Goal: Task Accomplishment & Management: Complete application form

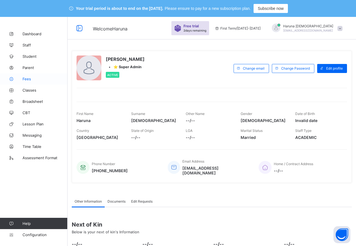
click at [25, 77] on span "Fees" at bounding box center [45, 79] width 45 height 5
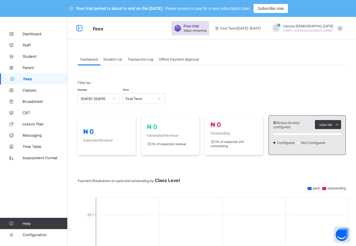
click at [115, 59] on span "Student List" at bounding box center [112, 59] width 19 height 4
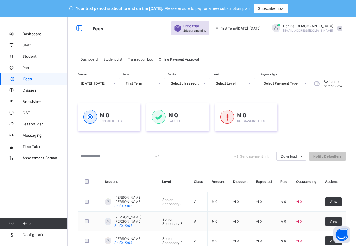
click at [92, 59] on span "Dashboard" at bounding box center [89, 59] width 17 height 4
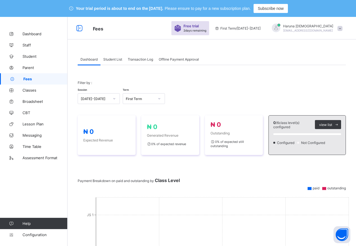
click at [116, 59] on span "Student List" at bounding box center [112, 59] width 19 height 4
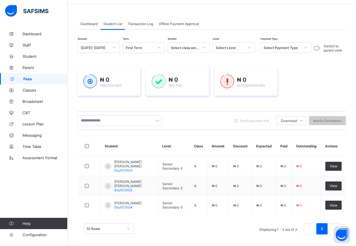
scroll to position [36, 0]
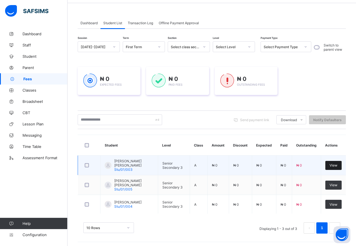
click at [338, 164] on span "View" at bounding box center [334, 165] width 8 height 4
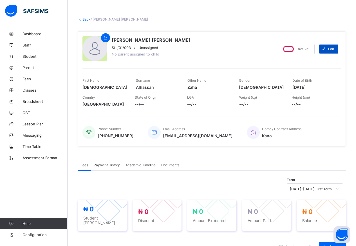
click at [333, 50] on span "Edit" at bounding box center [331, 49] width 6 height 4
select select "**"
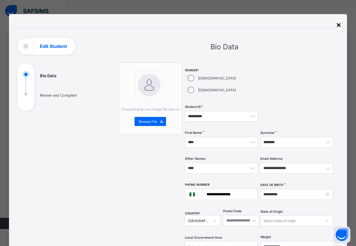
click at [341, 25] on div "×" at bounding box center [338, 25] width 5 height 10
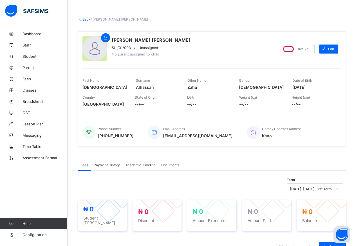
click at [84, 19] on link "Back" at bounding box center [86, 19] width 8 height 4
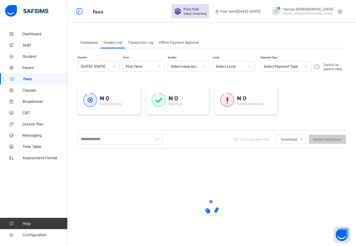
scroll to position [36, 0]
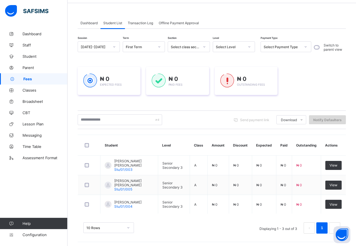
click at [328, 120] on span "Notify Defaulters" at bounding box center [327, 120] width 28 height 4
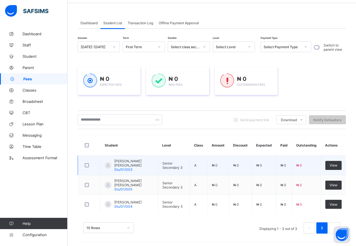
click at [127, 167] on span "Stu/01/003" at bounding box center [123, 169] width 18 height 4
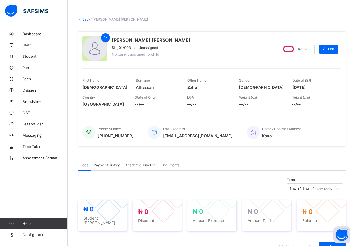
click at [84, 19] on link "Back" at bounding box center [86, 19] width 8 height 4
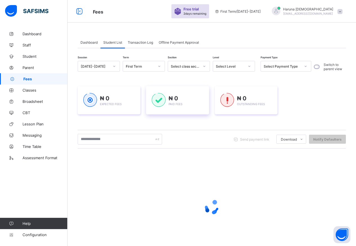
scroll to position [36, 0]
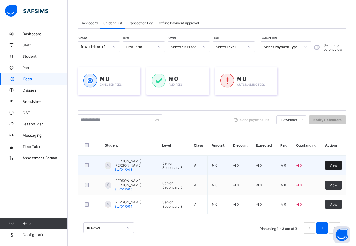
click at [336, 166] on span "View" at bounding box center [334, 165] width 8 height 4
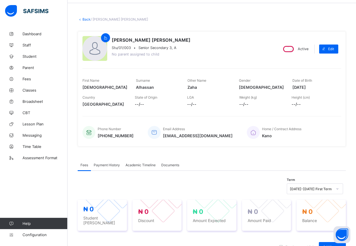
click at [81, 19] on icon at bounding box center [80, 19] width 5 height 4
click at [87, 18] on link "Back" at bounding box center [86, 19] width 8 height 4
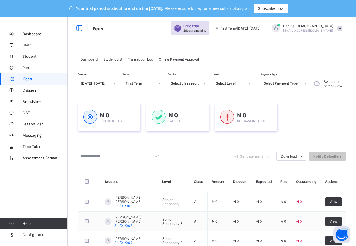
click at [278, 80] on div "Select Payment Type" at bounding box center [280, 83] width 39 height 8
click at [326, 94] on div "Session [DATE]-[DATE] Term First Term Section Select class section Level Select…" at bounding box center [212, 177] width 268 height 198
click at [293, 82] on div "Select Payment Type" at bounding box center [282, 83] width 37 height 4
click at [320, 105] on div "₦ 0 Expected Fees ₦ 0 Paid Fees ₦ 0 Outstanding Fees" at bounding box center [212, 117] width 268 height 28
click at [233, 84] on div "Select Level" at bounding box center [230, 83] width 29 height 4
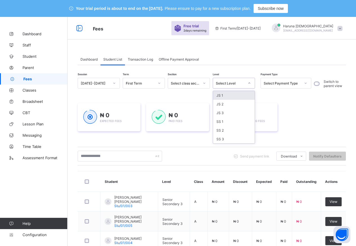
click at [302, 100] on div "₦ 0 Expected Fees ₦ 0 Paid Fees ₦ 0 Outstanding Fees" at bounding box center [212, 117] width 268 height 45
click at [138, 59] on span "Transaction Log" at bounding box center [140, 59] width 25 height 4
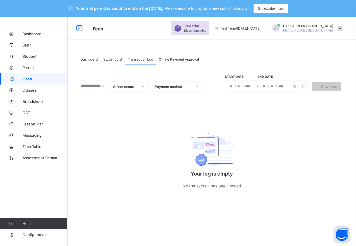
click at [180, 59] on span "Offline Payment Approval" at bounding box center [179, 59] width 40 height 4
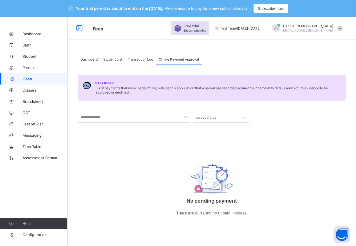
click at [112, 60] on span "Student List" at bounding box center [112, 59] width 19 height 4
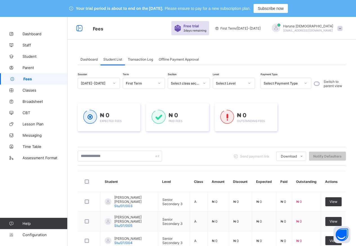
click at [138, 60] on span "Transaction Log" at bounding box center [140, 59] width 25 height 4
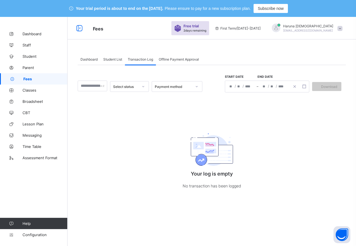
click at [188, 59] on span "Offline Payment Approval" at bounding box center [179, 59] width 40 height 4
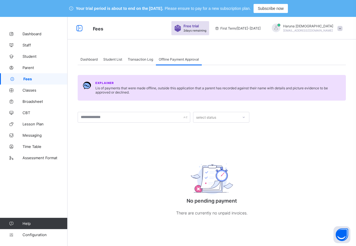
click at [203, 119] on div "select status" at bounding box center [206, 117] width 20 height 11
click at [128, 137] on div "Explainer Lis of payments that were made offline, outside this application that…" at bounding box center [212, 146] width 268 height 162
click at [132, 60] on span "Transaction Log" at bounding box center [140, 59] width 25 height 4
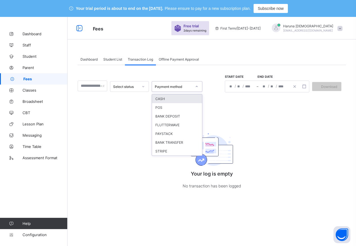
click at [198, 86] on icon at bounding box center [196, 87] width 3 height 6
click at [237, 108] on div "Select status option CASH focused, 1 of 7. 7 results available. Use Up and Down…" at bounding box center [212, 132] width 268 height 135
click at [170, 87] on div "Payment method" at bounding box center [173, 86] width 37 height 4
click at [168, 101] on div "CASH" at bounding box center [177, 98] width 50 height 9
click at [181, 88] on div "CASH" at bounding box center [173, 86] width 37 height 4
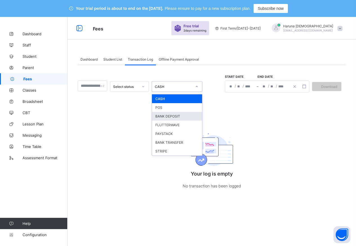
click at [169, 116] on div "BANK DEPOSIT" at bounding box center [177, 116] width 50 height 9
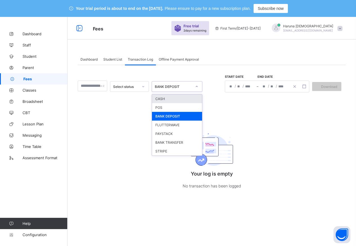
click at [185, 85] on div "BANK DEPOSIT" at bounding box center [173, 86] width 37 height 4
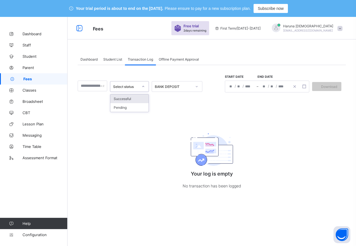
click at [129, 88] on div "Select status" at bounding box center [126, 86] width 26 height 4
click at [99, 98] on div "Select status BANK DEPOSIT Start date End date / / – / / Download Your log is e…" at bounding box center [212, 132] width 268 height 135
click at [95, 87] on input "text" at bounding box center [93, 86] width 30 height 11
click at [165, 108] on div "Select status BANK DEPOSIT Start date End date / / – / / Download Your log is e…" at bounding box center [212, 132] width 268 height 135
click at [172, 89] on div "BANK DEPOSIT" at bounding box center [171, 86] width 39 height 8
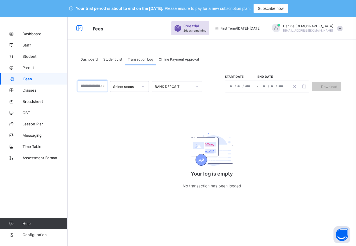
click at [92, 84] on input "text" at bounding box center [93, 86] width 30 height 11
click at [157, 97] on div "Select status BANK DEPOSIT Start date End date / / – / / Download Your log is e…" at bounding box center [212, 132] width 268 height 135
click at [173, 86] on div "BANK DEPOSIT" at bounding box center [173, 86] width 37 height 4
click at [256, 113] on div "Select status BANK DEPOSIT Start date End date / / – / / Download Your log is e…" at bounding box center [212, 132] width 268 height 135
click at [117, 58] on span "Student List" at bounding box center [112, 59] width 19 height 4
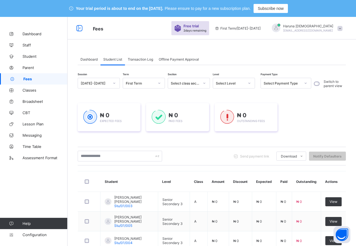
click at [91, 59] on span "Dashboard" at bounding box center [89, 59] width 17 height 4
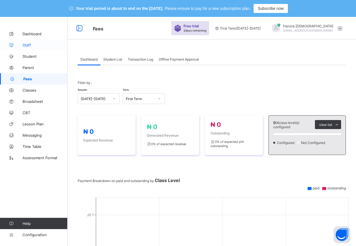
click at [28, 45] on span "Staff" at bounding box center [45, 45] width 45 height 5
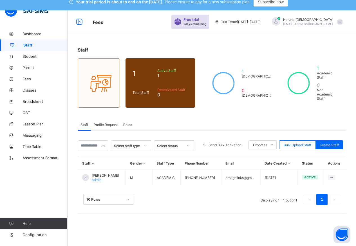
scroll to position [5, 0]
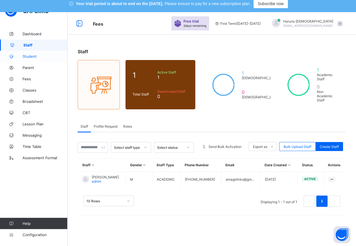
click at [40, 56] on span "Student" at bounding box center [45, 56] width 45 height 5
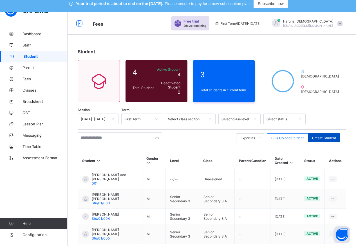
click at [330, 139] on span "Create Student" at bounding box center [324, 138] width 24 height 4
select select "**"
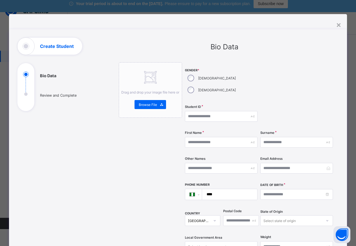
click at [64, 94] on ul "Bio Data Review and Complete" at bounding box center [59, 91] width 84 height 39
click at [339, 25] on div "×" at bounding box center [338, 25] width 5 height 10
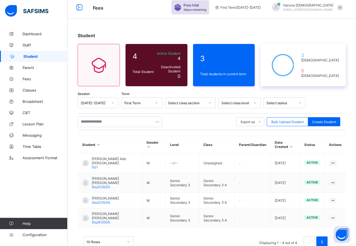
scroll to position [28, 0]
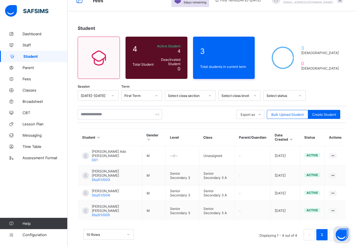
click at [198, 96] on div "Select class section" at bounding box center [186, 95] width 37 height 4
click at [197, 84] on div "Student 4 Total Student Active Student 4 Deactivated Student 0 3 Total students…" at bounding box center [212, 135] width 289 height 237
click at [303, 86] on div "Student 4 Total Student Active Student 4 Deactivated Student 0 3 Total students…" at bounding box center [212, 135] width 289 height 237
click at [333, 86] on div "Student 4 Total Student Active Student 4 Deactivated Student 0 3 Total students…" at bounding box center [212, 135] width 289 height 237
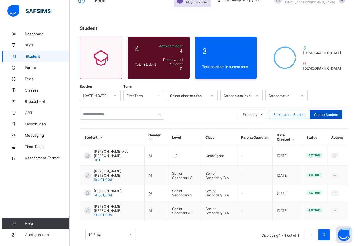
scroll to position [0, 0]
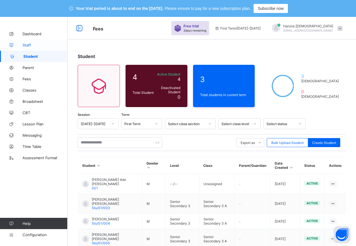
click at [30, 44] on span "Staff" at bounding box center [45, 45] width 45 height 5
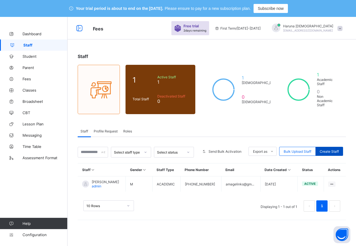
click at [336, 149] on span "Create Staff" at bounding box center [329, 151] width 19 height 4
select select "**"
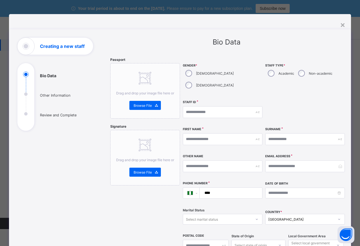
click at [51, 97] on ul "Bio Data Other Information Review and Complete" at bounding box center [59, 101] width 84 height 59
click at [52, 112] on ul "Bio Data Other Information Review and Complete" at bounding box center [59, 101] width 84 height 59
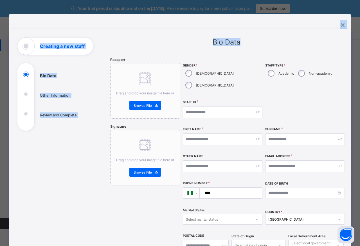
drag, startPoint x: 341, startPoint y: 26, endPoint x: 318, endPoint y: 40, distance: 27.1
click at [319, 35] on div "**********" at bounding box center [180, 202] width 342 height 377
click at [341, 25] on div "×" at bounding box center [342, 25] width 5 height 10
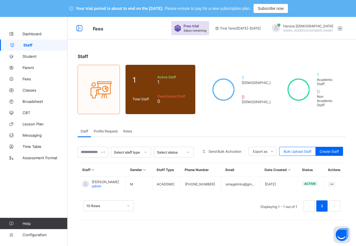
click at [177, 245] on div "Staff 1 Total Staff Active Staff 1 Deactivated Staff 0 1 [DEMOGRAPHIC_DATA] 0 […" at bounding box center [212, 140] width 289 height 246
click at [231, 223] on div "Staff 1 Total Staff Active Staff 1 Deactivated Staff 0 1 [DEMOGRAPHIC_DATA] 0 […" at bounding box center [212, 140] width 289 height 246
click at [334, 149] on span "Create Staff" at bounding box center [329, 151] width 19 height 4
select select "**"
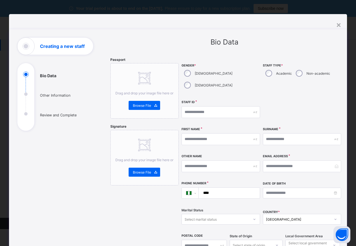
drag, startPoint x: 339, startPoint y: 24, endPoint x: 335, endPoint y: 28, distance: 6.0
click at [340, 24] on div "×" at bounding box center [338, 25] width 5 height 10
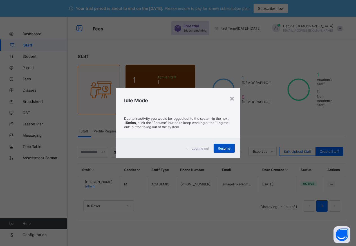
click at [231, 149] on span "Resume" at bounding box center [224, 148] width 13 height 4
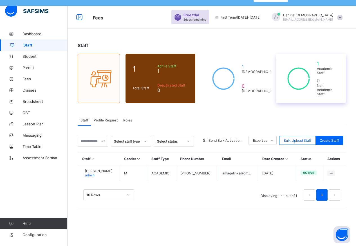
scroll to position [17, 0]
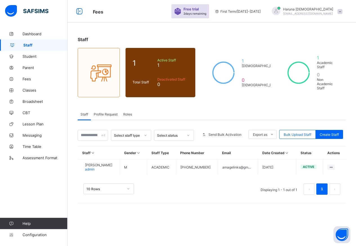
click at [99, 112] on span "Profile Request" at bounding box center [106, 114] width 24 height 4
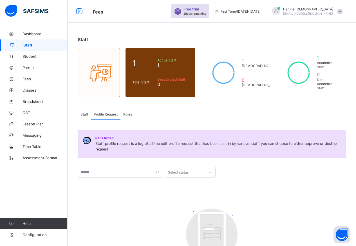
click at [129, 112] on span "Roles" at bounding box center [127, 114] width 9 height 4
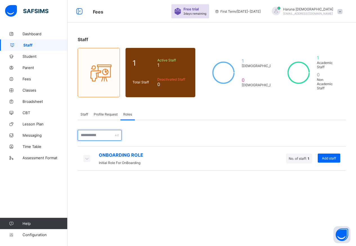
click at [97, 132] on input "text" at bounding box center [100, 135] width 44 height 11
click at [167, 128] on div "ONBOARDING ROLE Initial Role For OnBoarding No. of staff: 1 Add staff × Assign …" at bounding box center [212, 145] width 268 height 51
click at [103, 112] on span "Profile Request" at bounding box center [106, 114] width 24 height 4
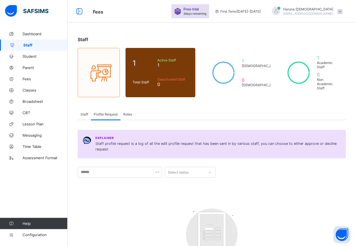
click at [83, 112] on span "Staff" at bounding box center [85, 114] width 8 height 4
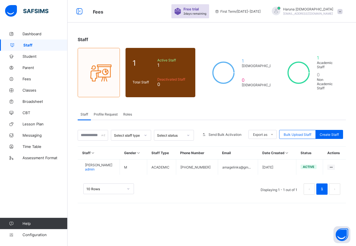
click at [103, 112] on span "Profile Request" at bounding box center [106, 114] width 24 height 4
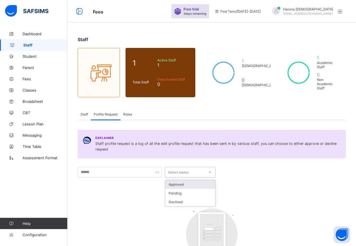
click at [202, 169] on div "Select status" at bounding box center [184, 172] width 39 height 8
click at [259, 172] on div at bounding box center [282, 172] width 128 height 11
click at [190, 168] on div "Select status" at bounding box center [184, 172] width 39 height 8
click at [175, 189] on div "Pending" at bounding box center [190, 193] width 50 height 9
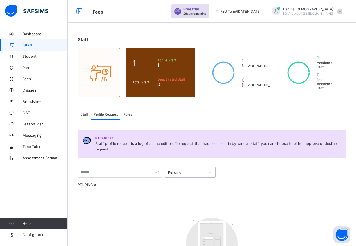
click at [178, 170] on div "Pending" at bounding box center [186, 172] width 37 height 4
click at [178, 197] on div "Declined" at bounding box center [190, 201] width 50 height 9
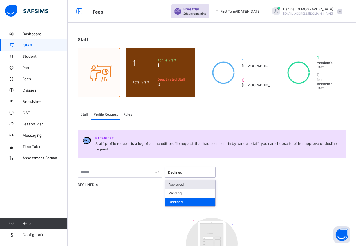
click at [177, 170] on div "Declined" at bounding box center [186, 172] width 37 height 4
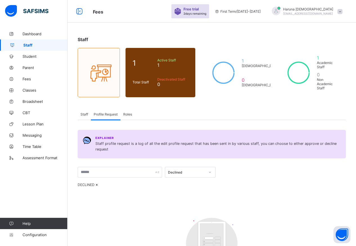
click at [228, 167] on div at bounding box center [282, 172] width 128 height 11
click at [86, 112] on span "Staff" at bounding box center [85, 114] width 8 height 4
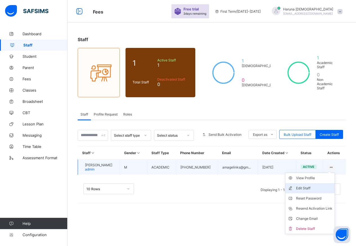
click at [311, 185] on div "Edit Staff" at bounding box center [314, 188] width 36 height 6
select select "**"
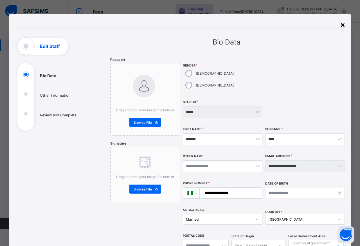
click at [340, 24] on div "×" at bounding box center [342, 25] width 5 height 10
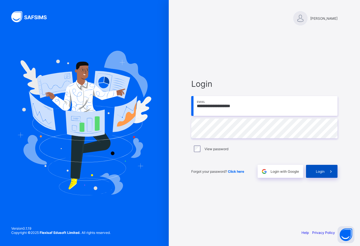
click at [314, 172] on div "Login" at bounding box center [322, 171] width 32 height 13
